Goal: Information Seeking & Learning: Learn about a topic

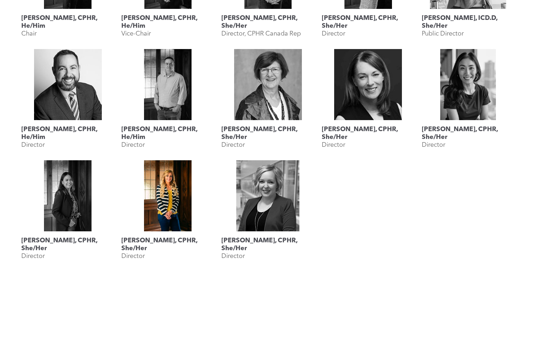
scroll to position [748, 0]
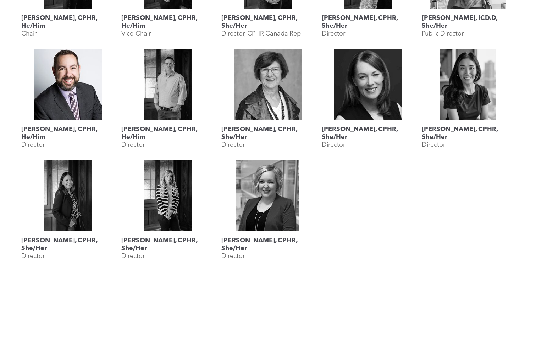
click at [62, 112] on link at bounding box center [67, 84] width 93 height 71
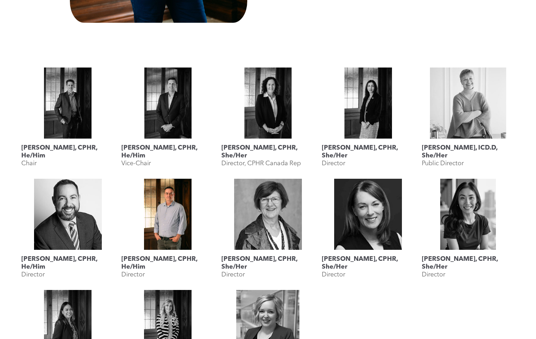
scroll to position [604, 0]
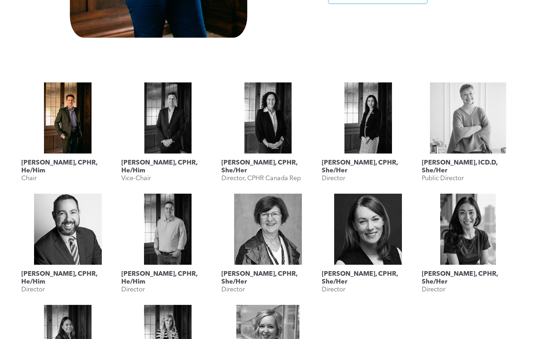
click at [62, 108] on link at bounding box center [67, 117] width 93 height 71
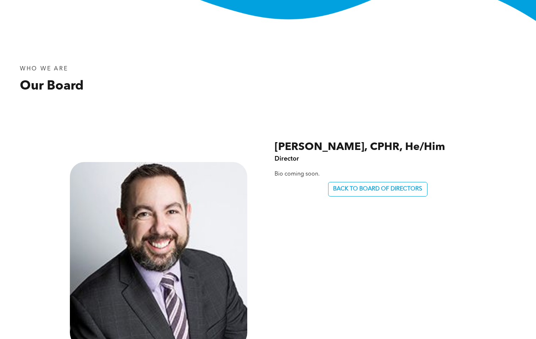
scroll to position [213, 0]
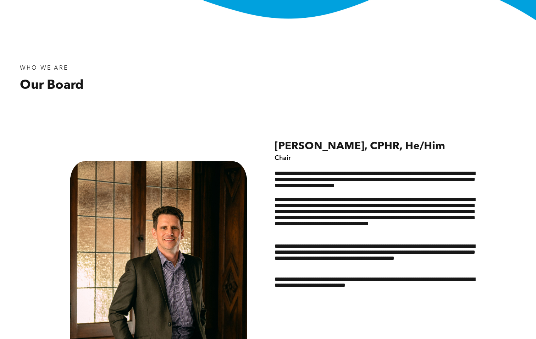
scroll to position [249, 0]
